Goal: Task Accomplishment & Management: Manage account settings

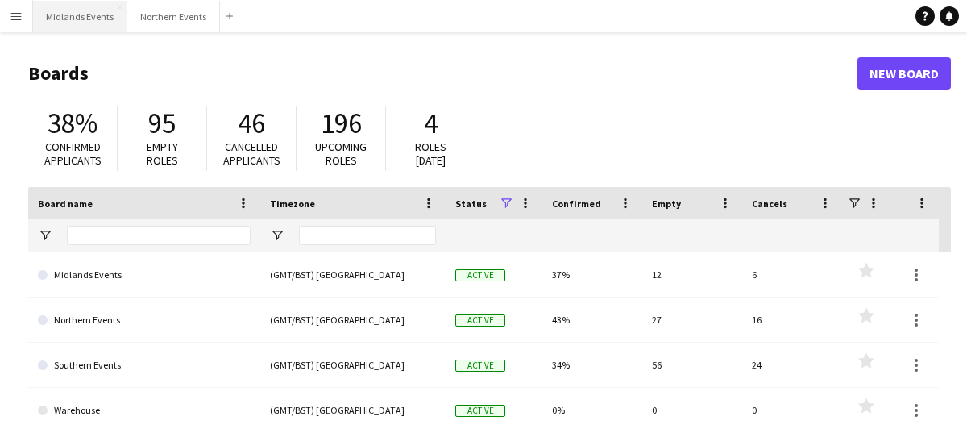
click at [70, 19] on button "Midlands Events Close" at bounding box center [80, 16] width 94 height 31
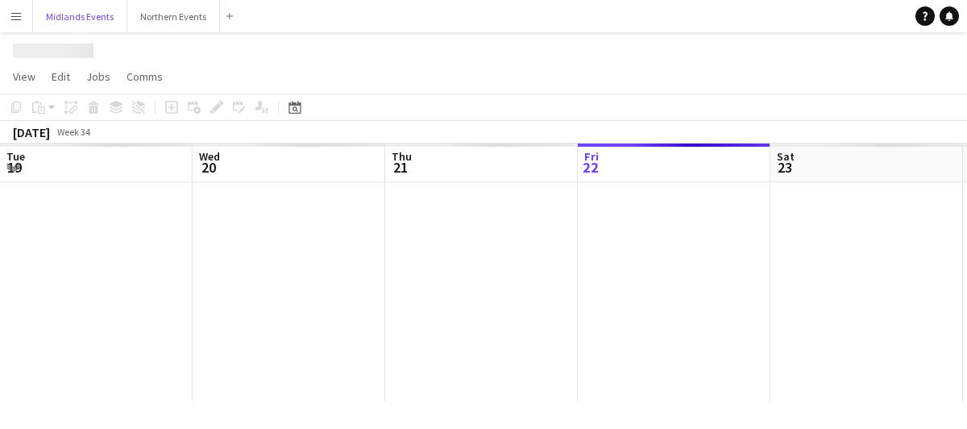
scroll to position [0, 385]
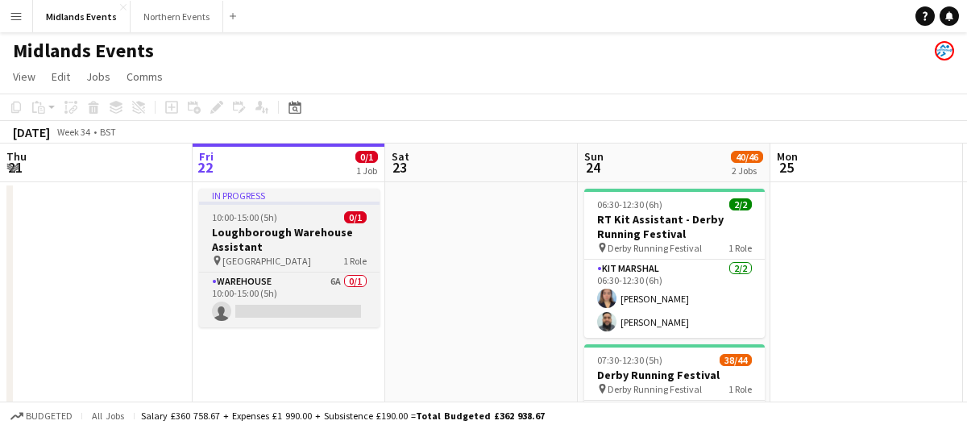
click at [297, 240] on h3 "Loughborough Warehouse Assistant" at bounding box center [289, 239] width 180 height 29
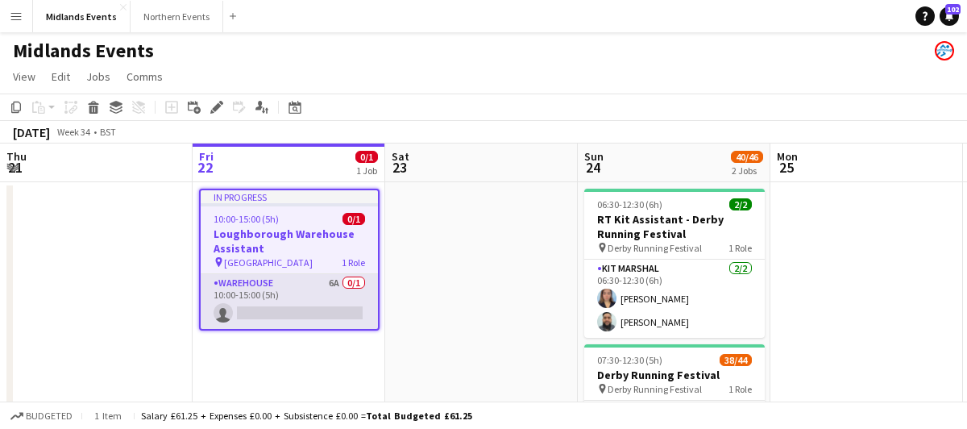
click at [307, 296] on app-card-role "Warehouse 6A 0/1 10:00-15:00 (5h) single-neutral-actions" at bounding box center [289, 301] width 177 height 55
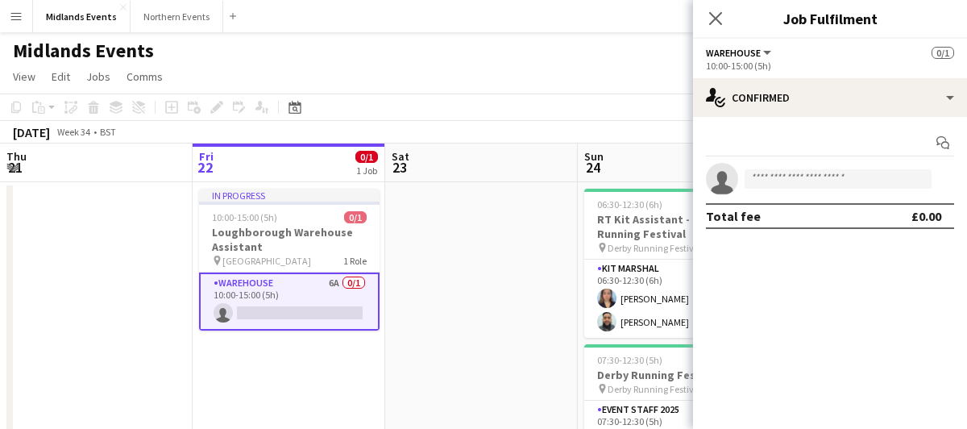
click at [462, 102] on app-toolbar "Copy Paste Paste Command V Paste with crew Command Shift V Paste linked Job [GE…" at bounding box center [483, 106] width 967 height 27
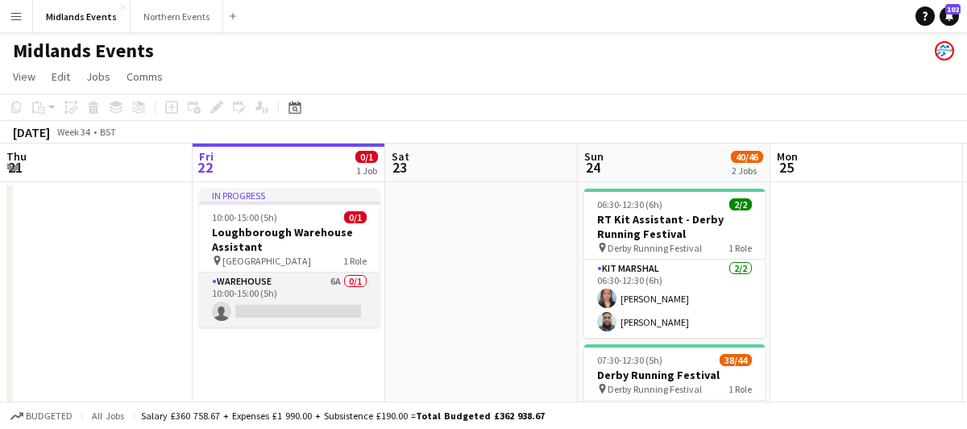
click at [315, 300] on app-card-role "Warehouse 6A 0/1 10:00-15:00 (5h) single-neutral-actions" at bounding box center [289, 299] width 180 height 55
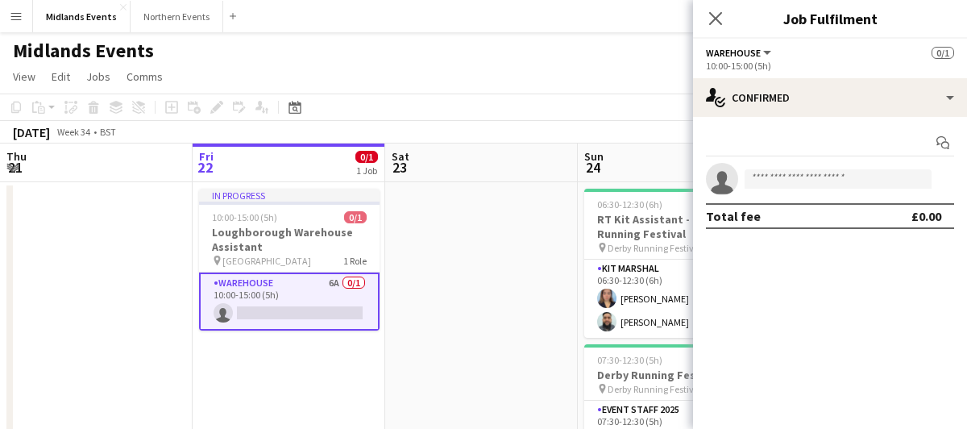
click at [277, 163] on app-board-header-date "Fri 22 0/1 1 Job" at bounding box center [289, 162] width 193 height 39
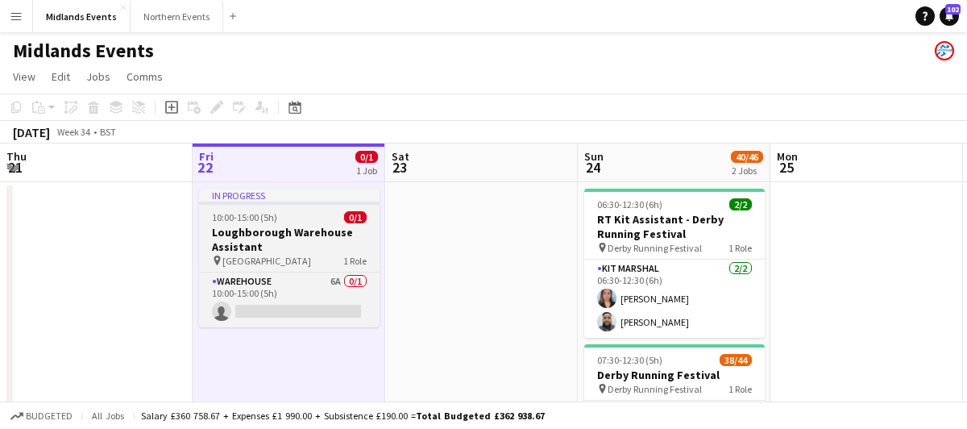
click at [274, 226] on h3 "Loughborough Warehouse Assistant" at bounding box center [289, 239] width 180 height 29
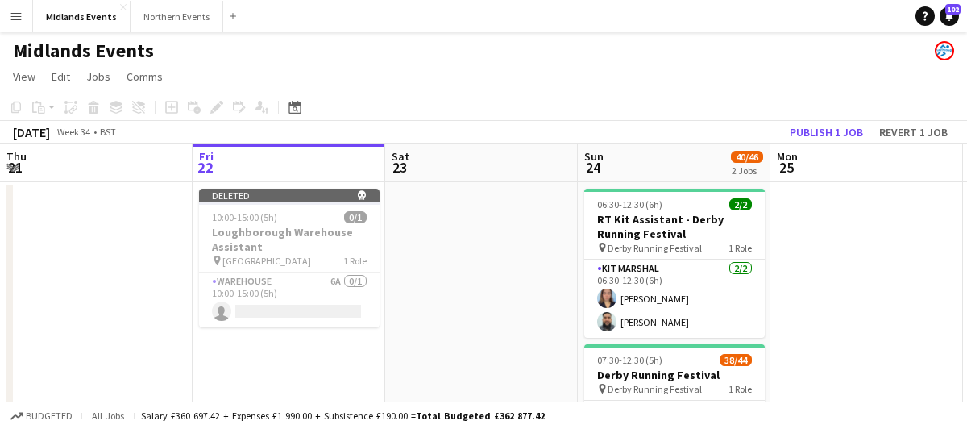
click at [516, 231] on app-date-cell at bounding box center [481, 399] width 193 height 434
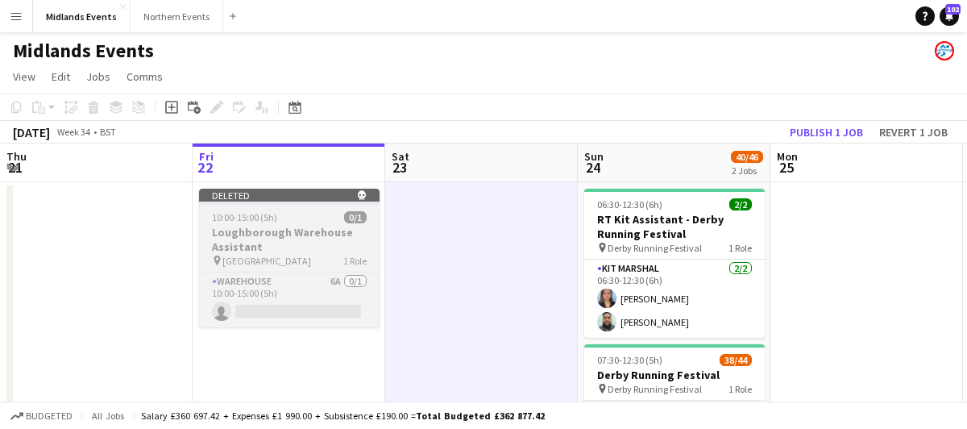
click at [313, 261] on div "pin Canal House 1 Role" at bounding box center [289, 260] width 180 height 13
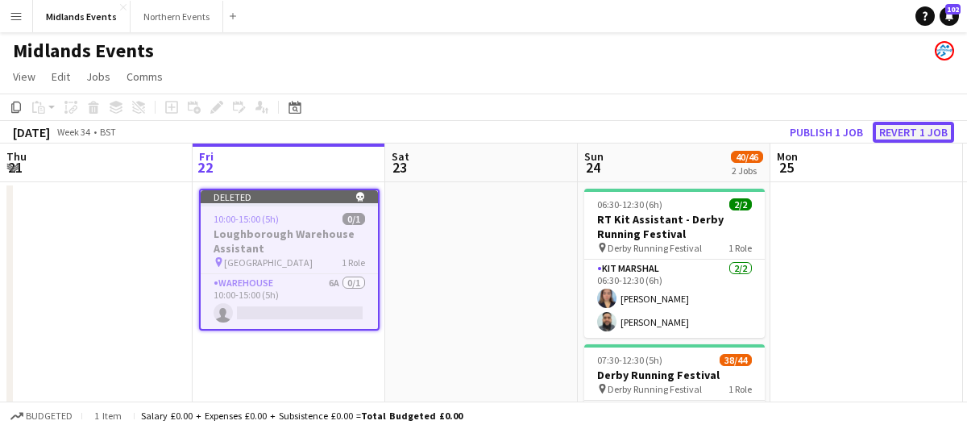
click at [896, 130] on button "Revert 1 job" at bounding box center [912, 132] width 81 height 21
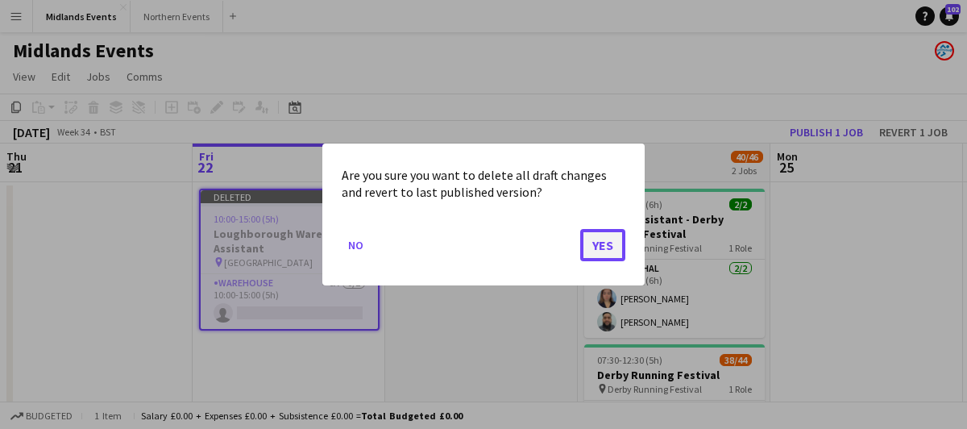
click at [597, 242] on button "Yes" at bounding box center [602, 245] width 45 height 32
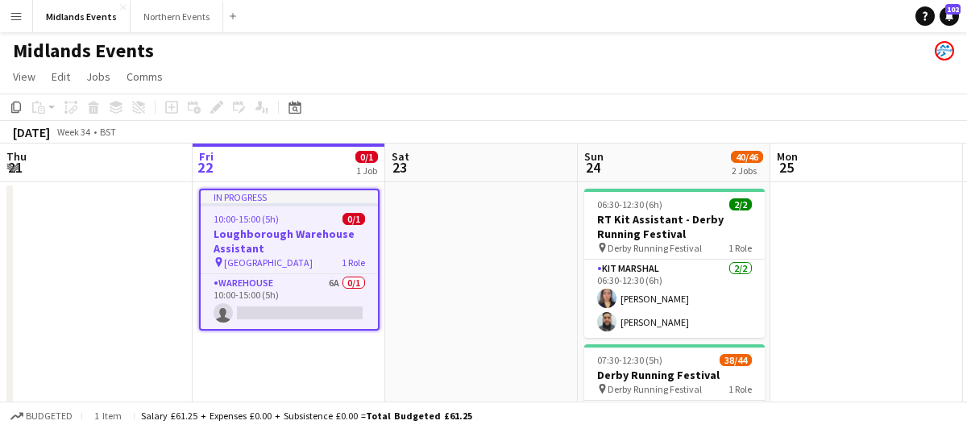
click at [335, 255] on h3 "Loughborough Warehouse Assistant" at bounding box center [289, 240] width 177 height 29
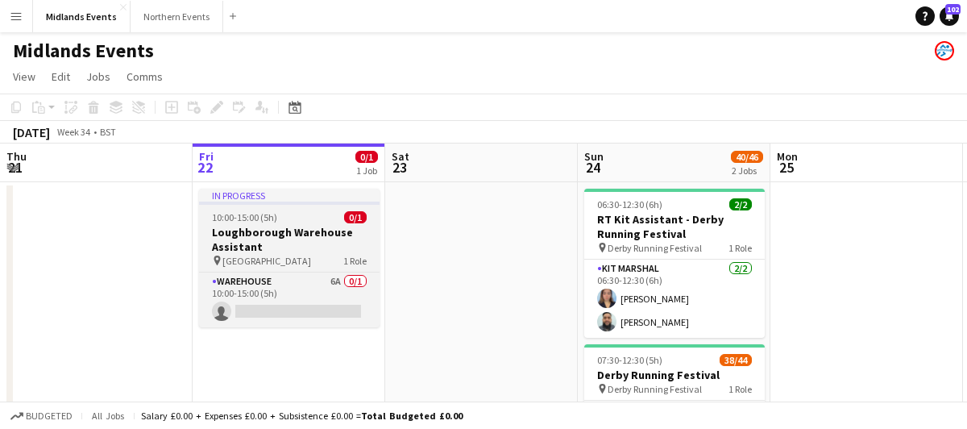
click at [290, 242] on h3 "Loughborough Warehouse Assistant" at bounding box center [289, 239] width 180 height 29
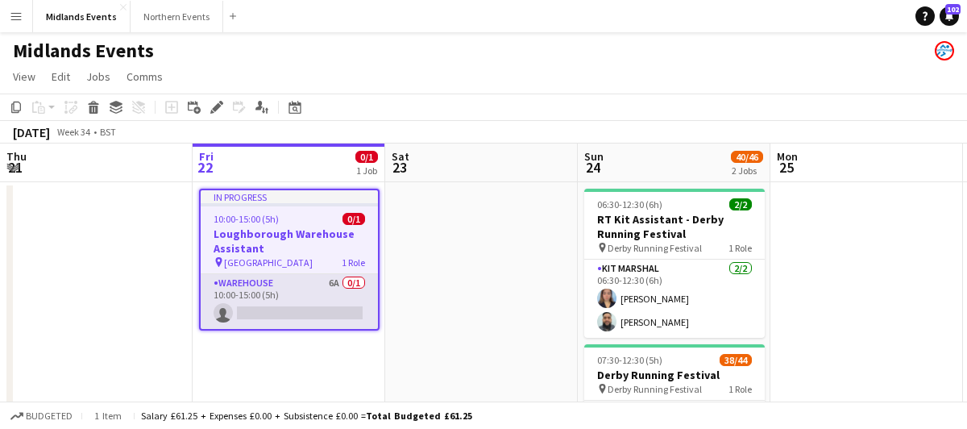
click at [299, 301] on app-card-role "Warehouse 6A 0/1 10:00-15:00 (5h) single-neutral-actions" at bounding box center [289, 301] width 177 height 55
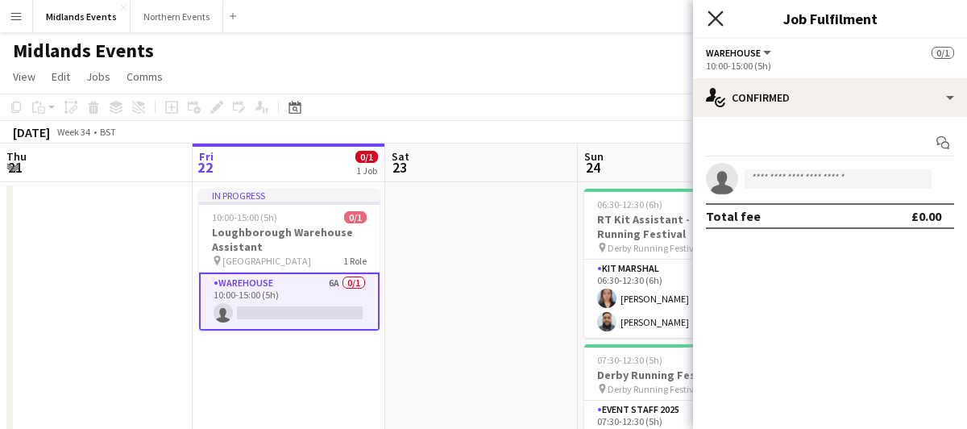
click at [715, 21] on icon "Close pop-in" at bounding box center [714, 17] width 15 height 15
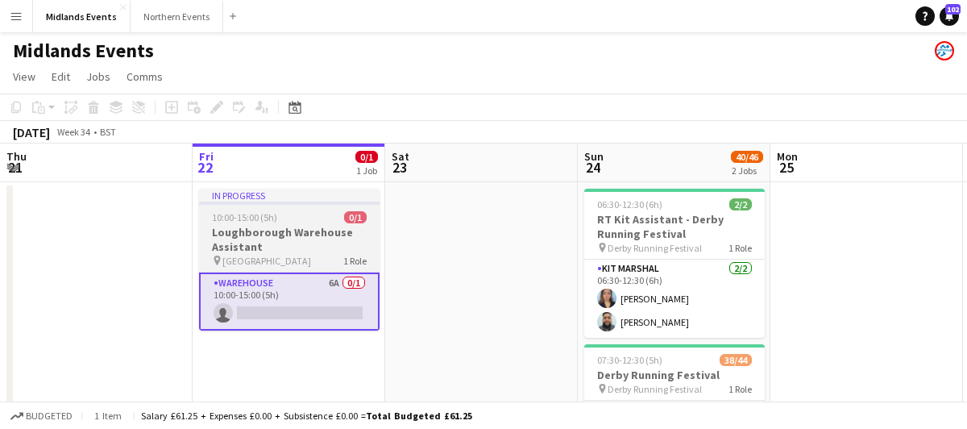
click at [252, 218] on span "10:00-15:00 (5h)" at bounding box center [244, 217] width 65 height 12
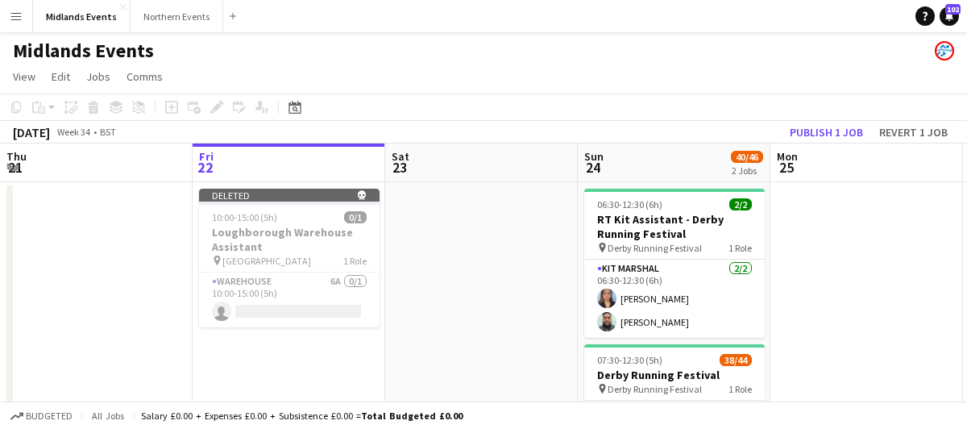
click at [487, 279] on app-date-cell at bounding box center [481, 399] width 193 height 434
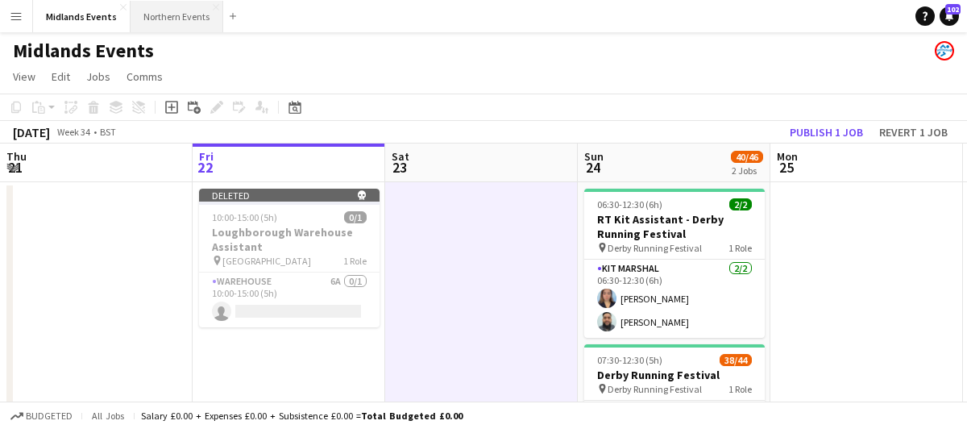
click at [162, 6] on button "Northern Events Close" at bounding box center [177, 16] width 93 height 31
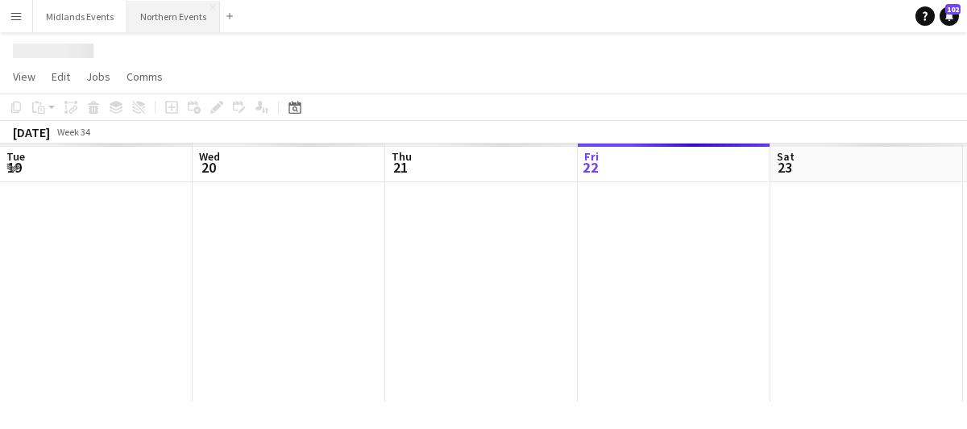
scroll to position [0, 385]
